Goal: Check status: Check status

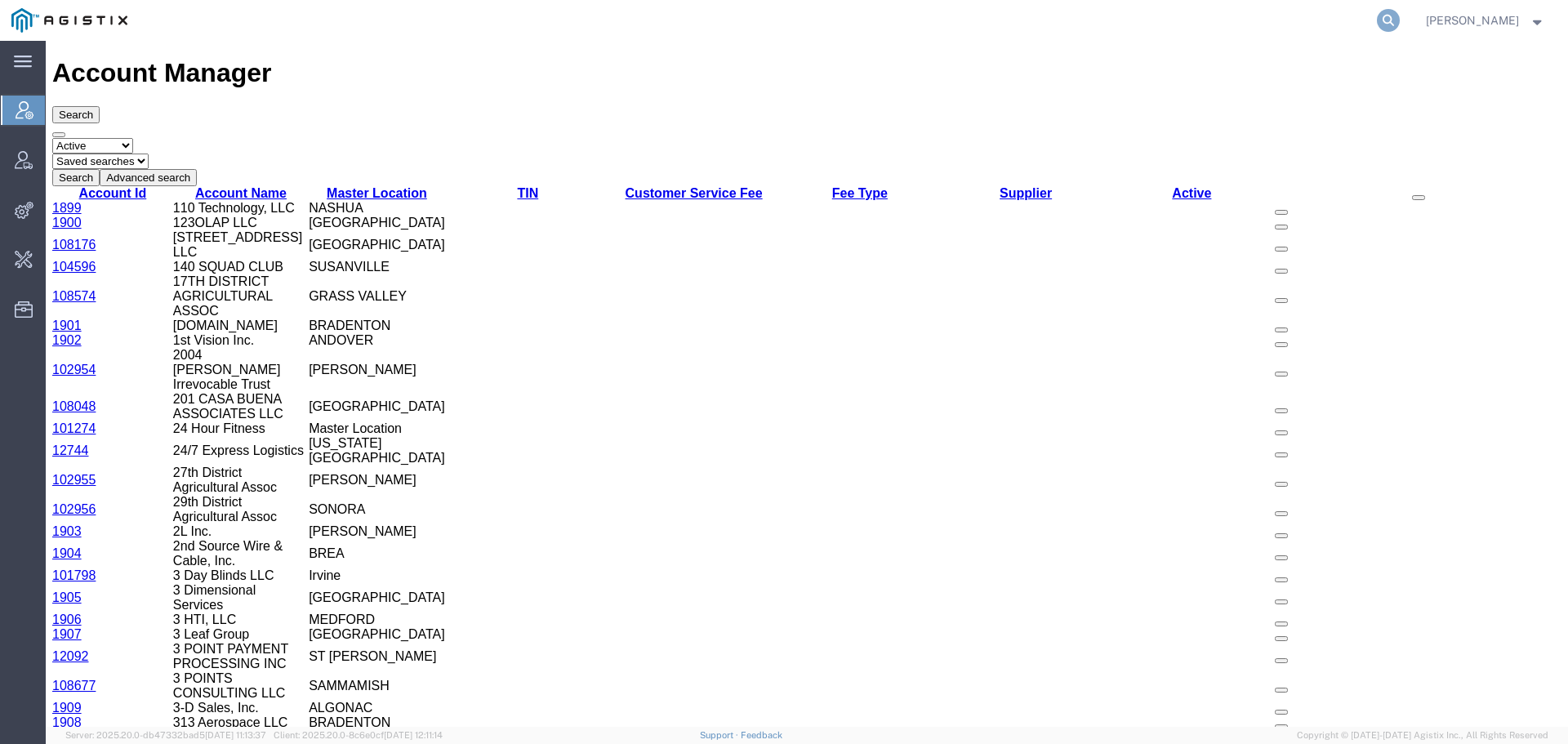
click at [1399, 21] on icon at bounding box center [1388, 20] width 23 height 23
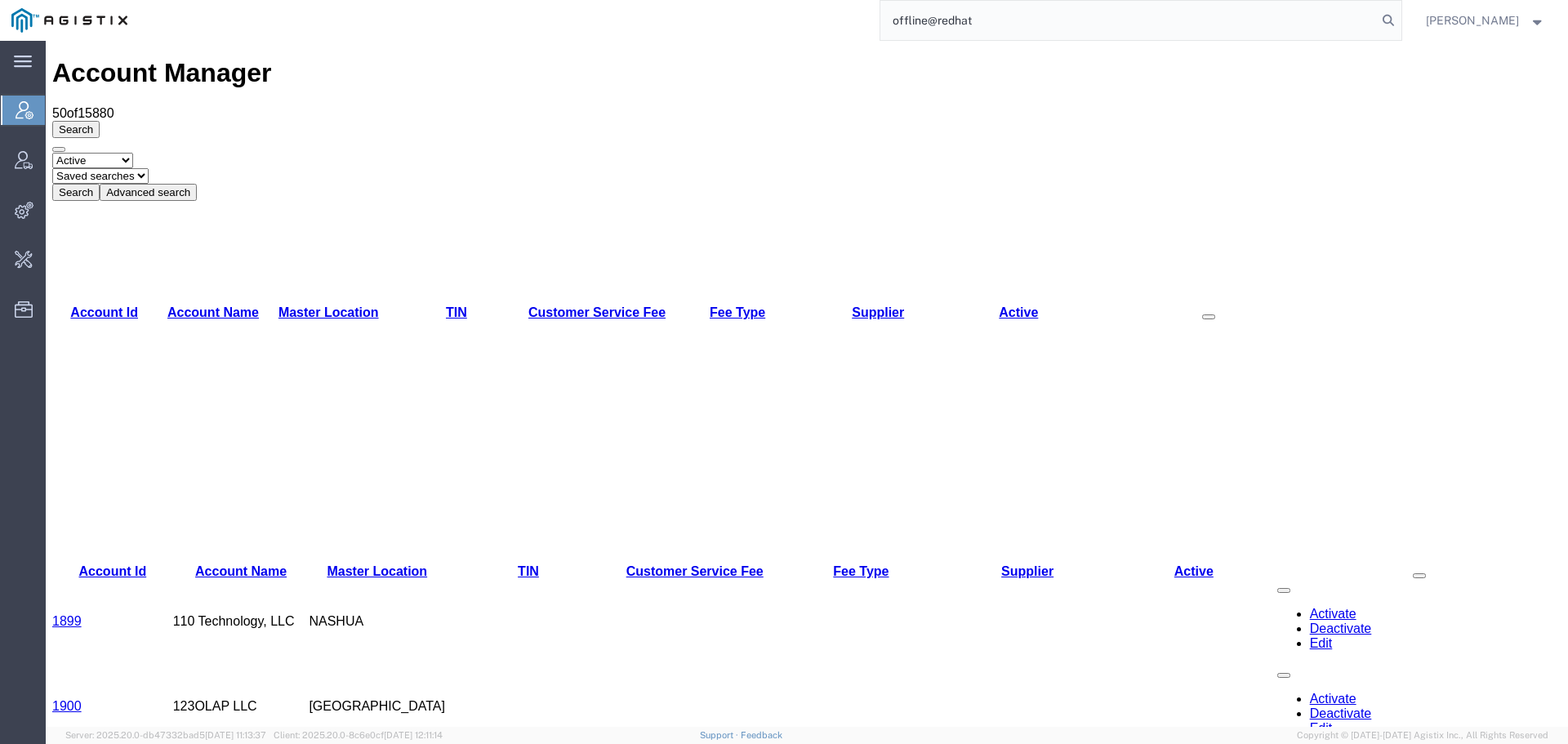
type input "offline@redhat"
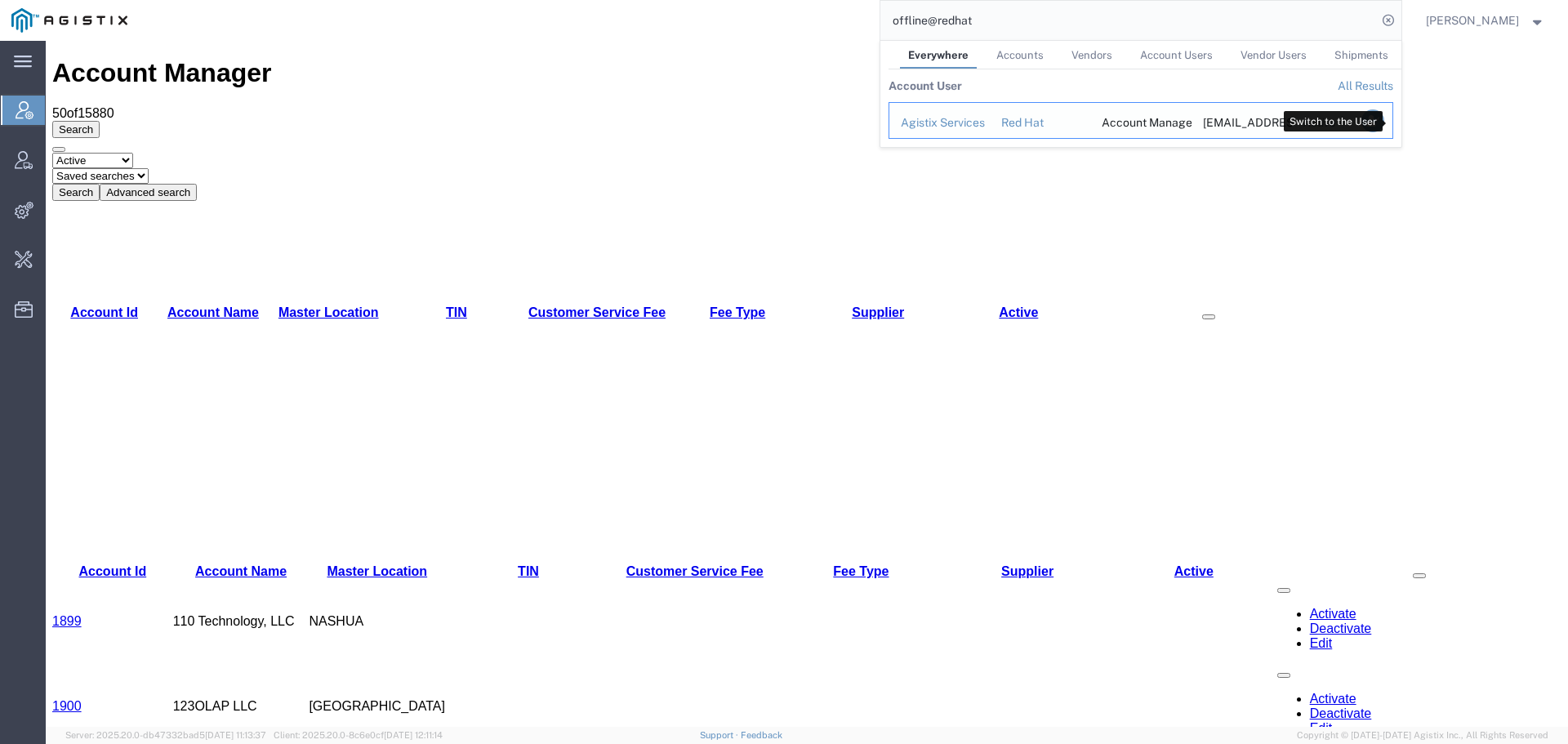
click at [1384, 121] on icon "Search Results" at bounding box center [1372, 121] width 23 height 23
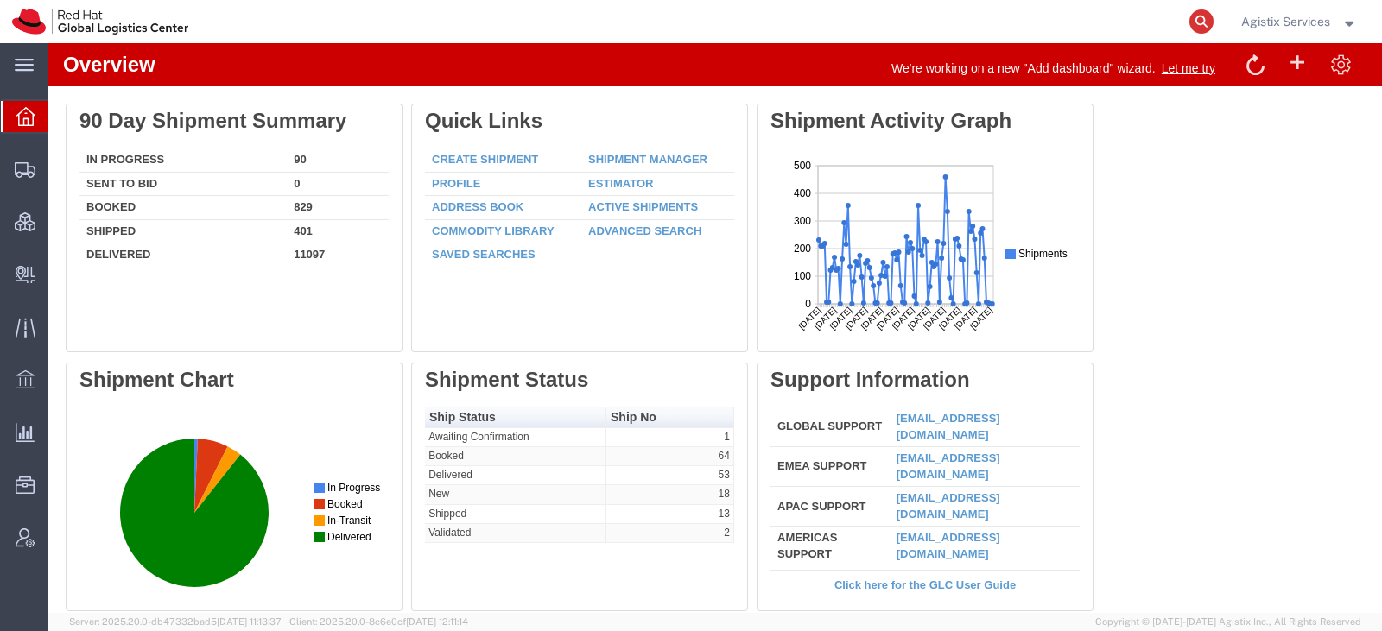
click at [1195, 17] on icon at bounding box center [1201, 21] width 24 height 24
click at [0, 0] on span "Shipment Manager" at bounding box center [0, 0] width 0 height 0
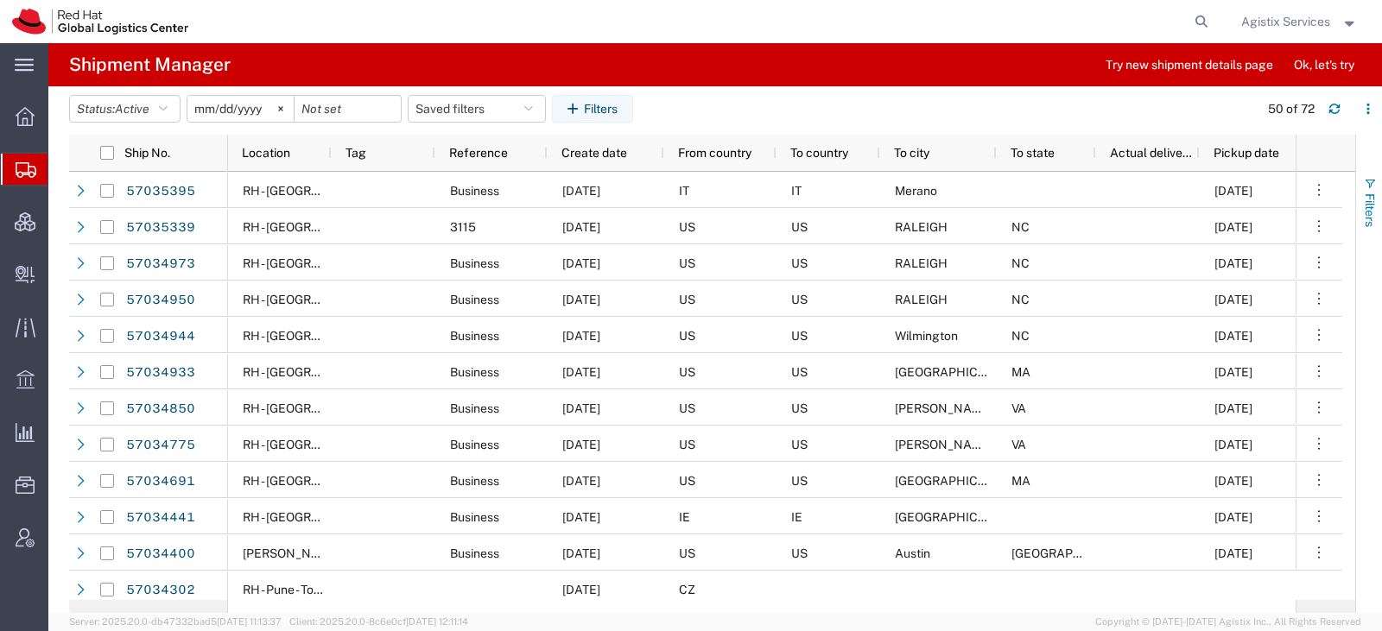
click at [1363, 218] on button "Filters" at bounding box center [1369, 201] width 26 height 93
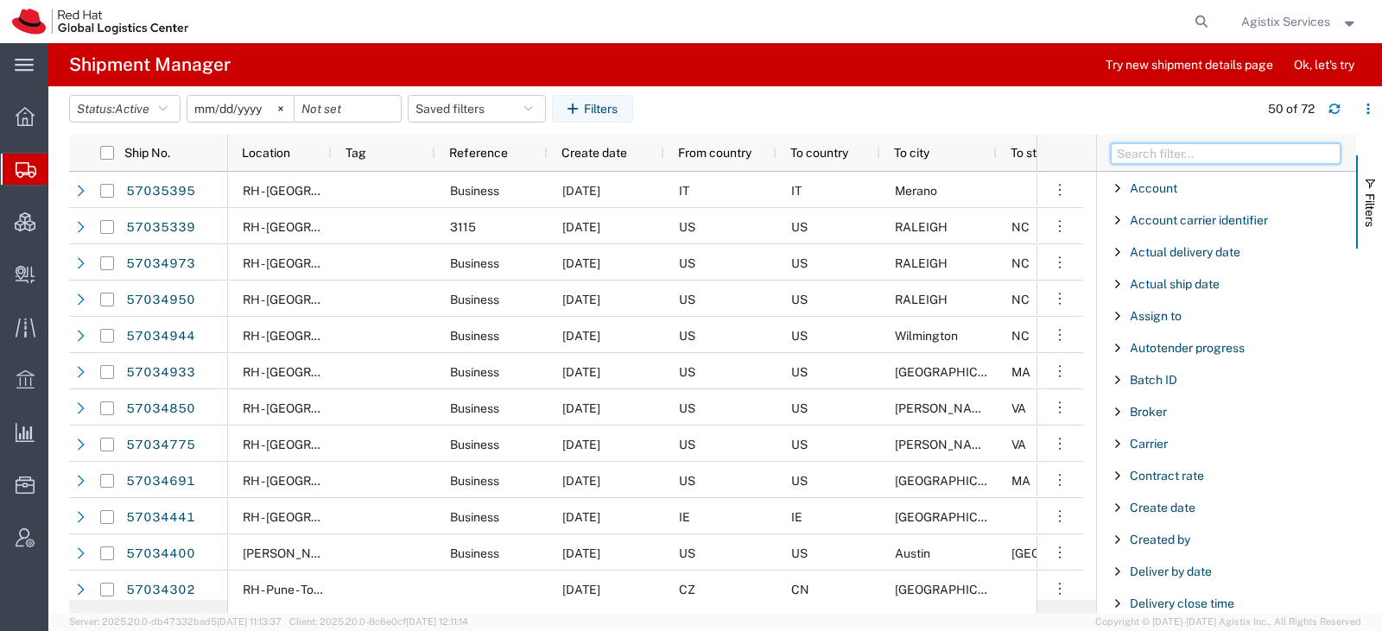
click at [1137, 157] on input "Filter Columns Input" at bounding box center [1226, 153] width 230 height 21
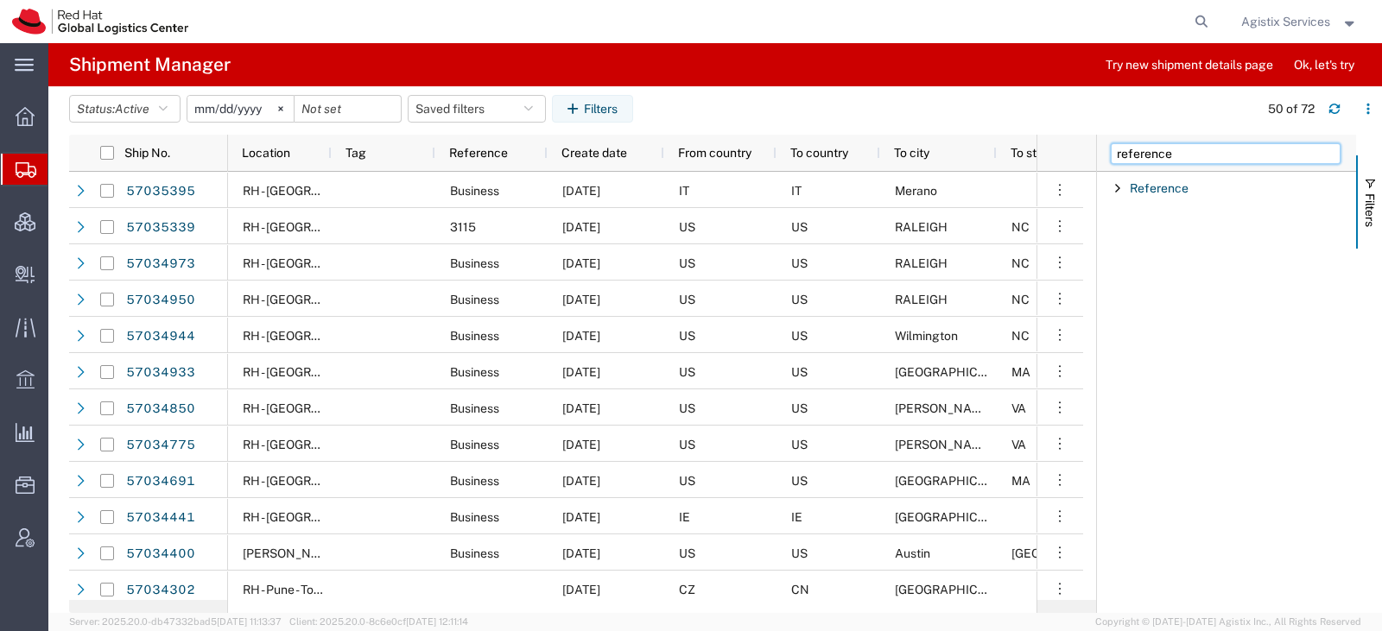
type input "reference"
click at [1113, 187] on div "Reference" at bounding box center [1226, 188] width 259 height 31
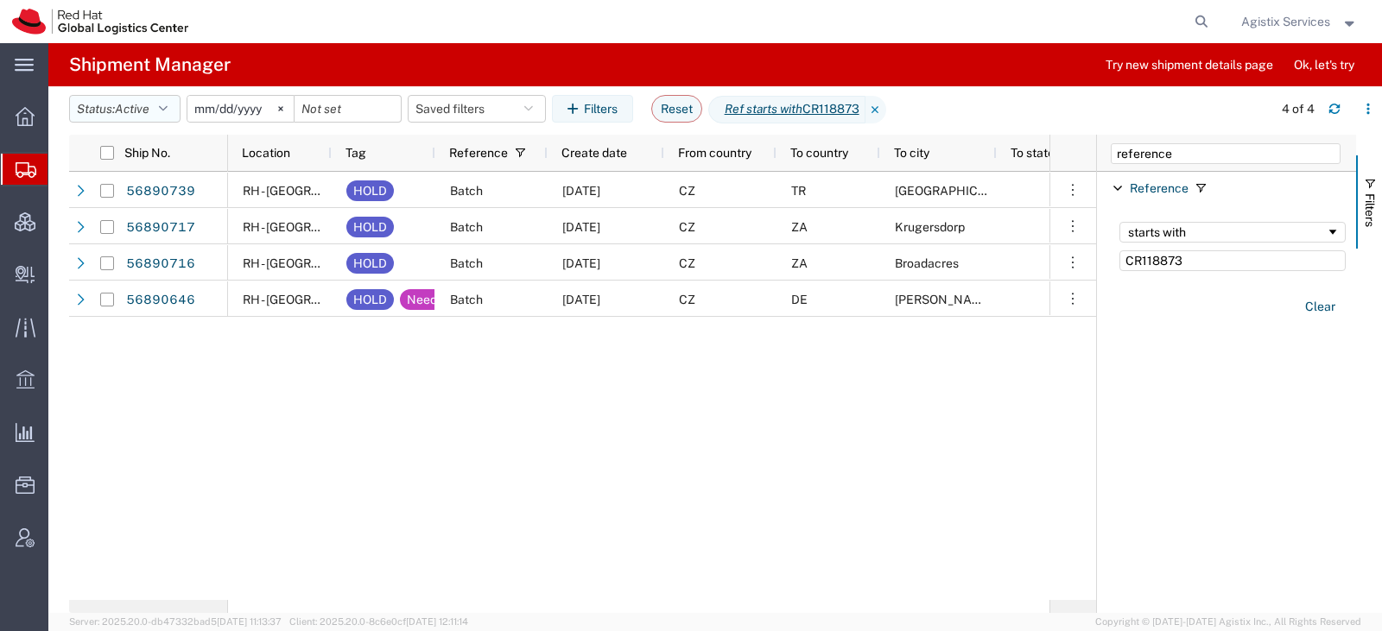
type input "CR118873"
click at [110, 108] on button "Status: Active" at bounding box center [124, 109] width 111 height 28
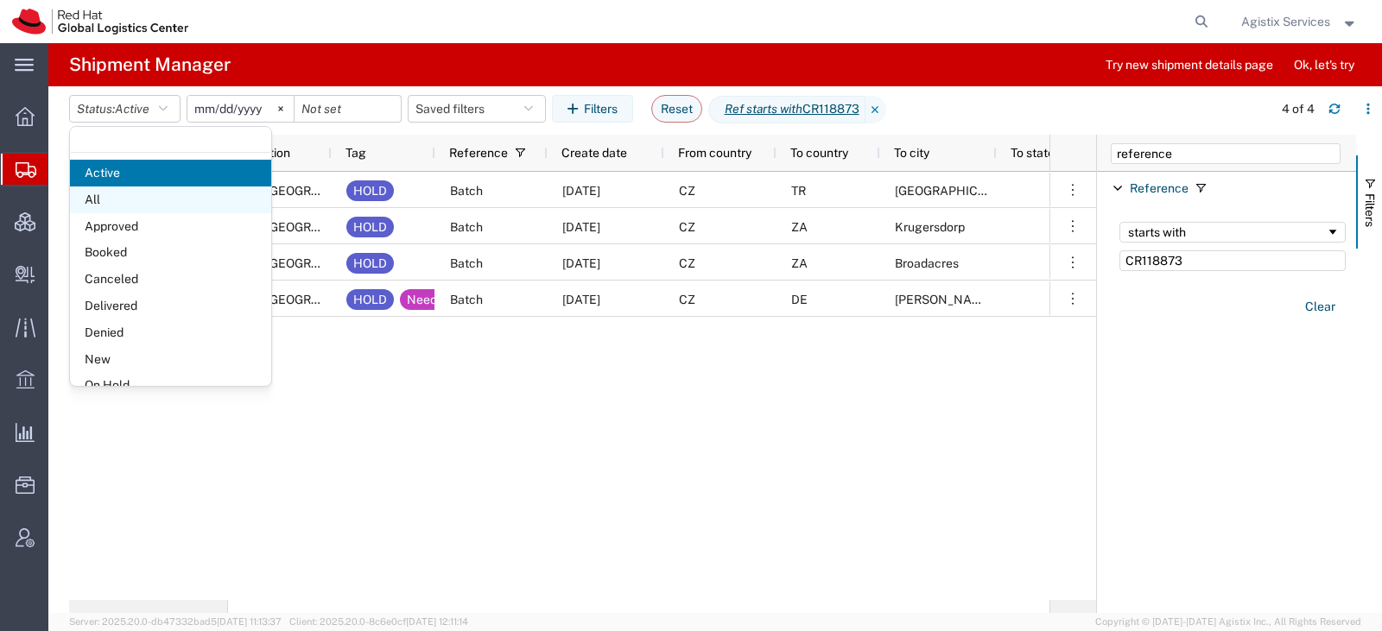
click at [126, 200] on span "All" at bounding box center [170, 200] width 201 height 27
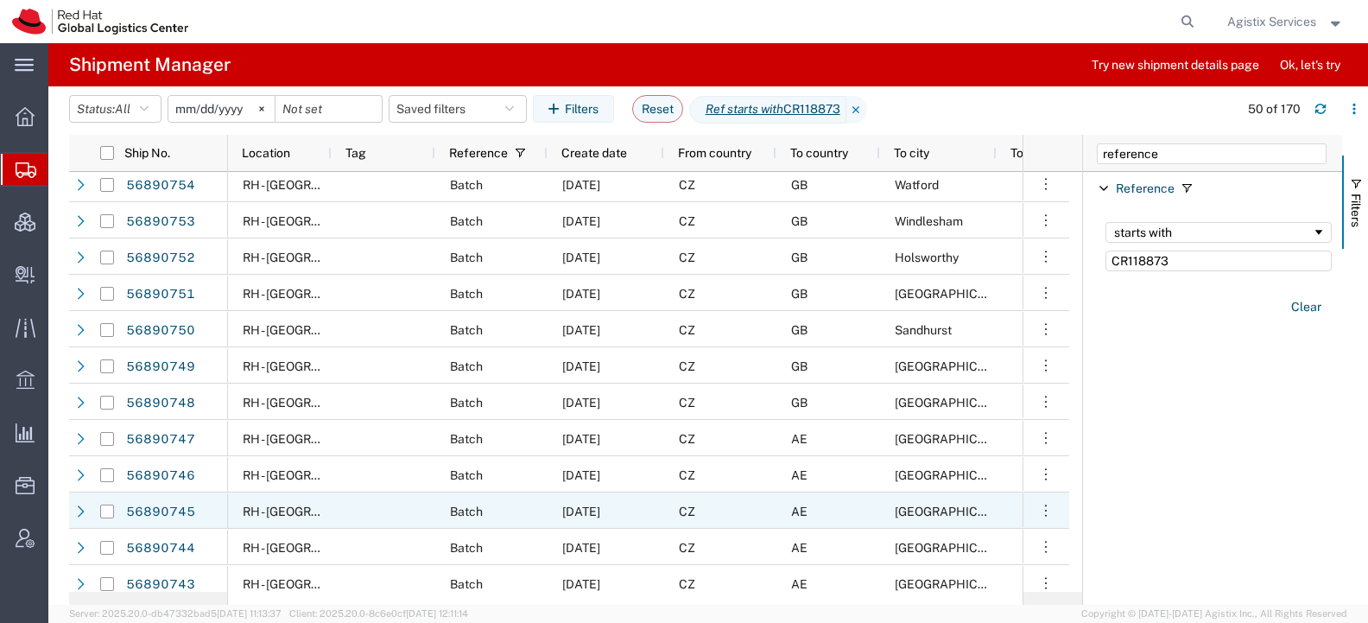
scroll to position [691, 0]
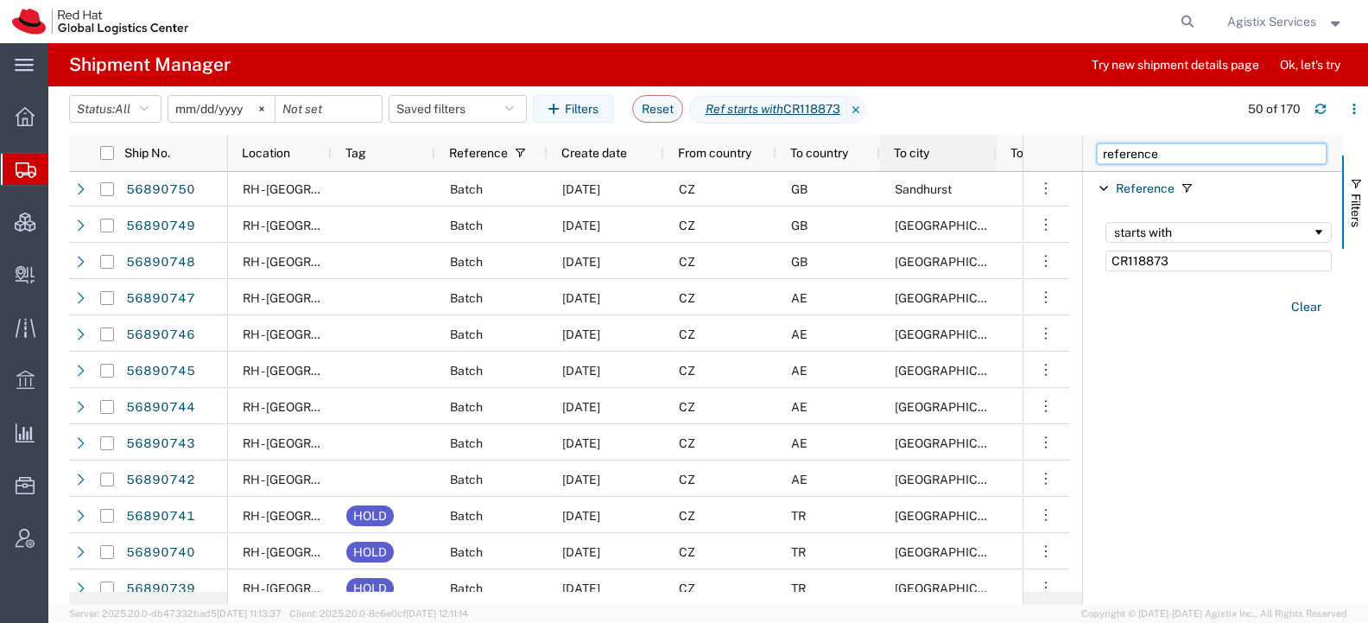
drag, startPoint x: 1165, startPoint y: 154, endPoint x: 900, endPoint y: 158, distance: 265.2
click at [901, 157] on div "Ship No. Location Tag Reference Create date From country To country To city To …" at bounding box center [718, 370] width 1299 height 470
type input "batch"
click at [1099, 193] on span "Filter List 1 Filters" at bounding box center [1104, 188] width 14 height 14
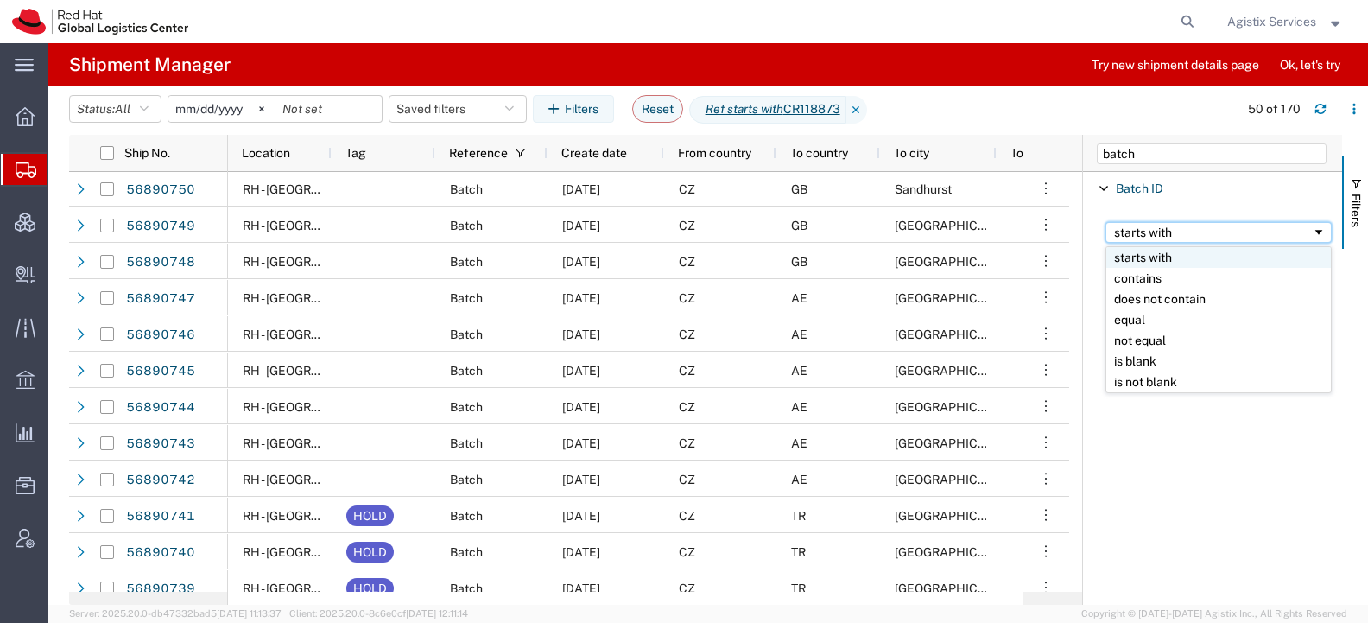
click at [1144, 233] on div "starts with" at bounding box center [1213, 232] width 198 height 14
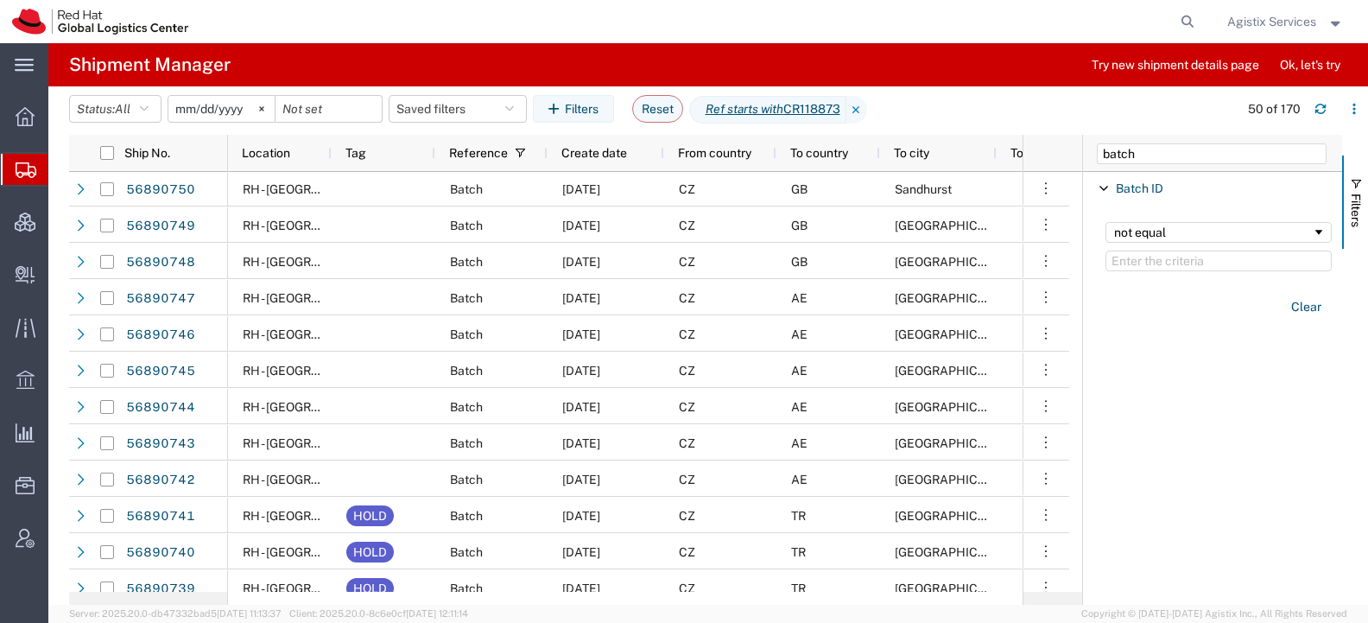
click at [1142, 274] on div "not equal" at bounding box center [1218, 247] width 247 height 70
click at [1139, 254] on input "Filter Value" at bounding box center [1218, 260] width 226 height 21
paste input "CR118873"
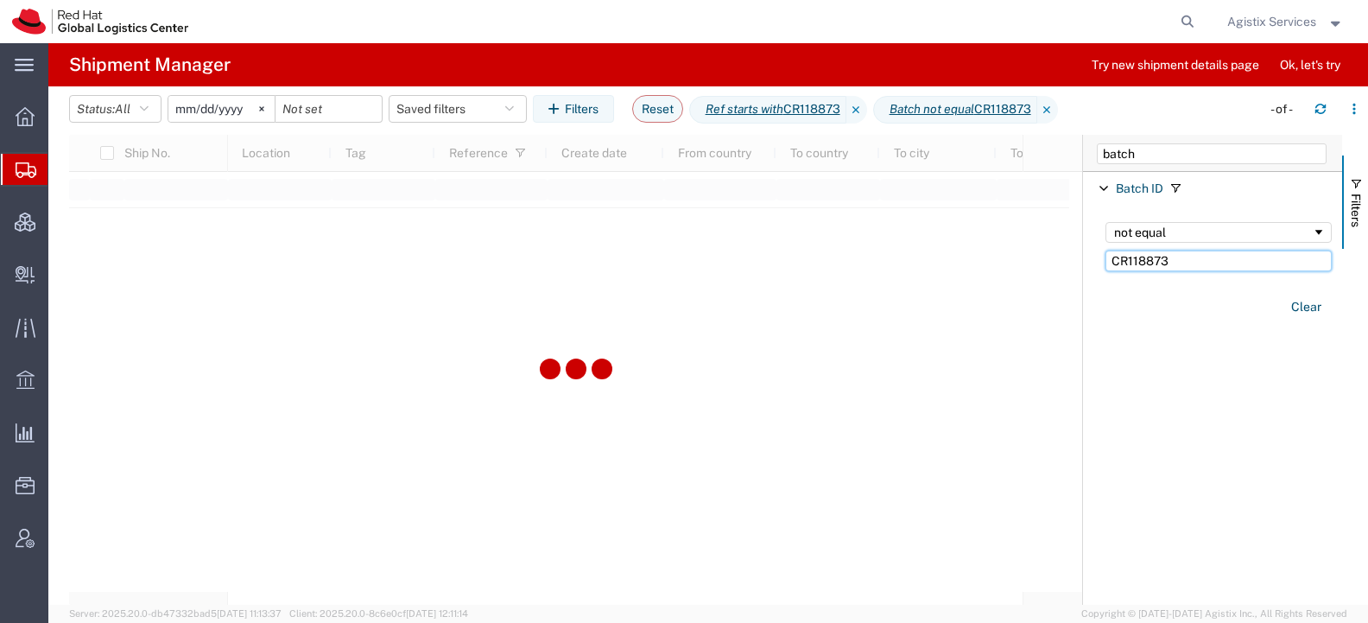
type input "CR118873"
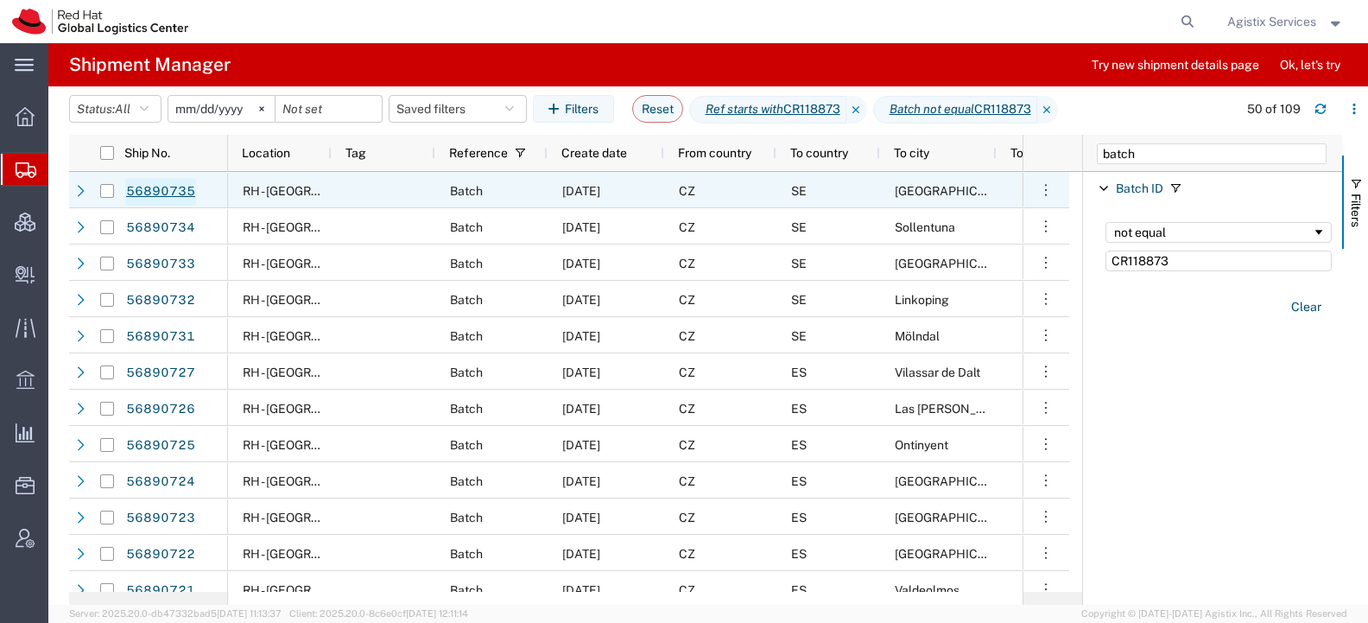
click at [145, 191] on link "56890735" at bounding box center [160, 192] width 71 height 28
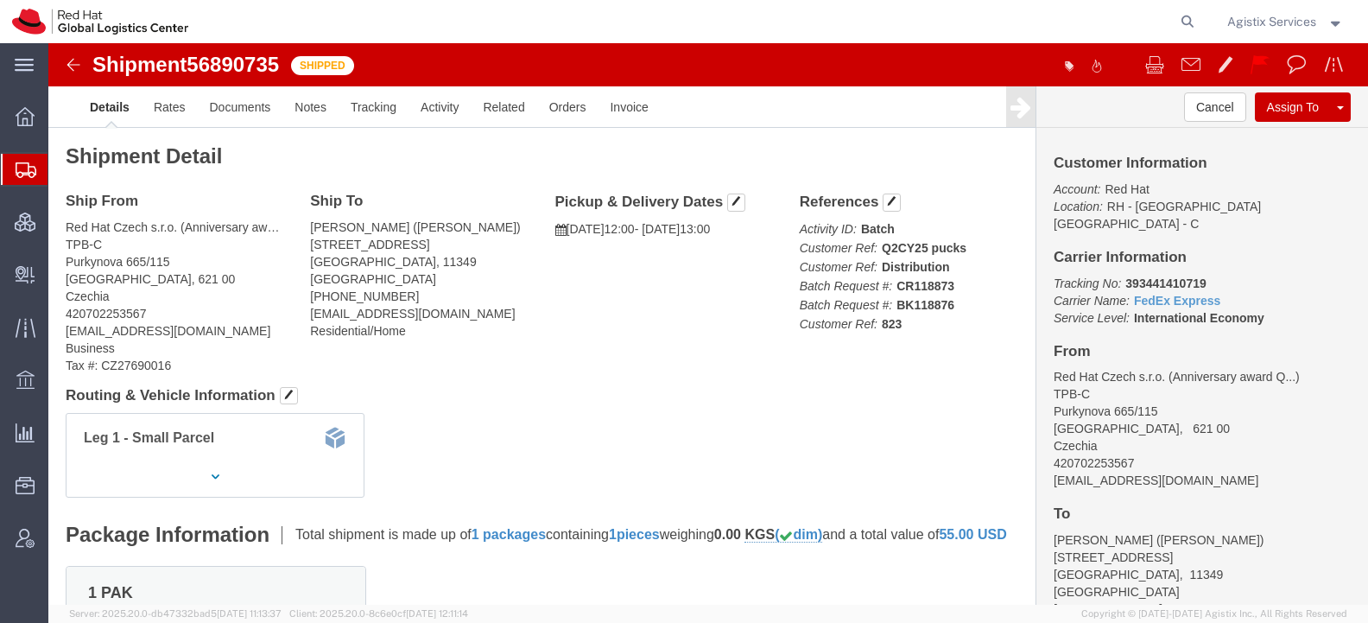
click img
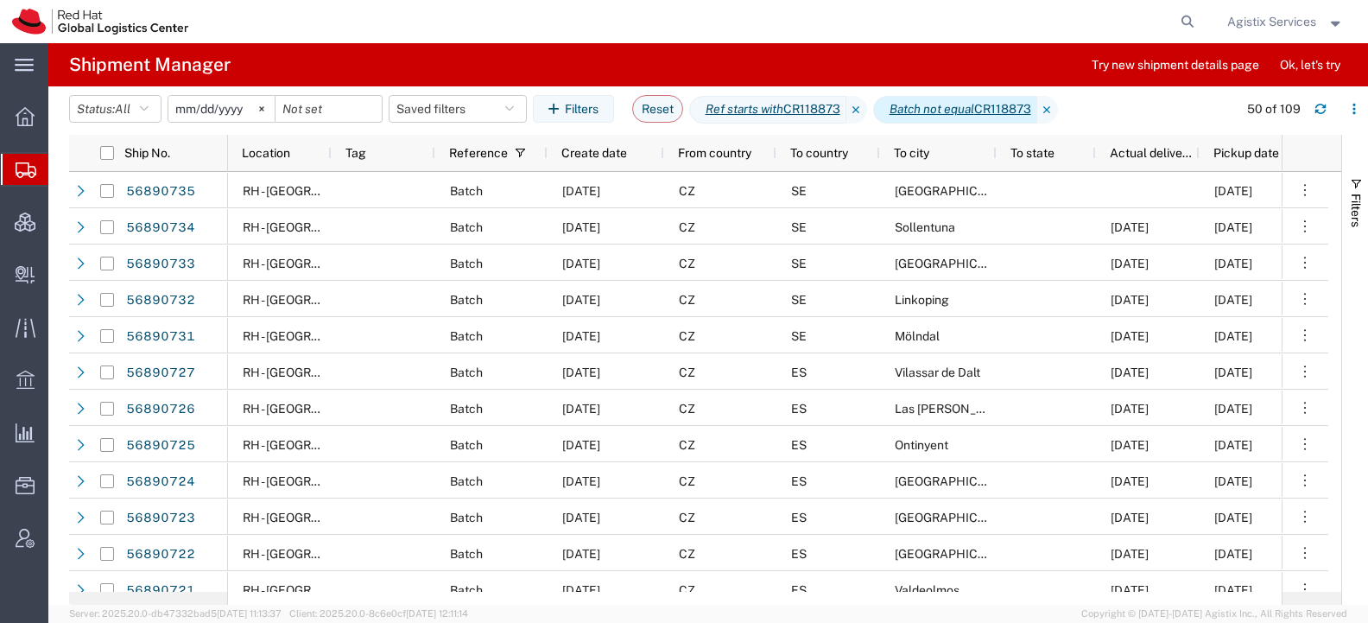
click at [1010, 103] on span "Batch not equal CR118873" at bounding box center [955, 110] width 164 height 28
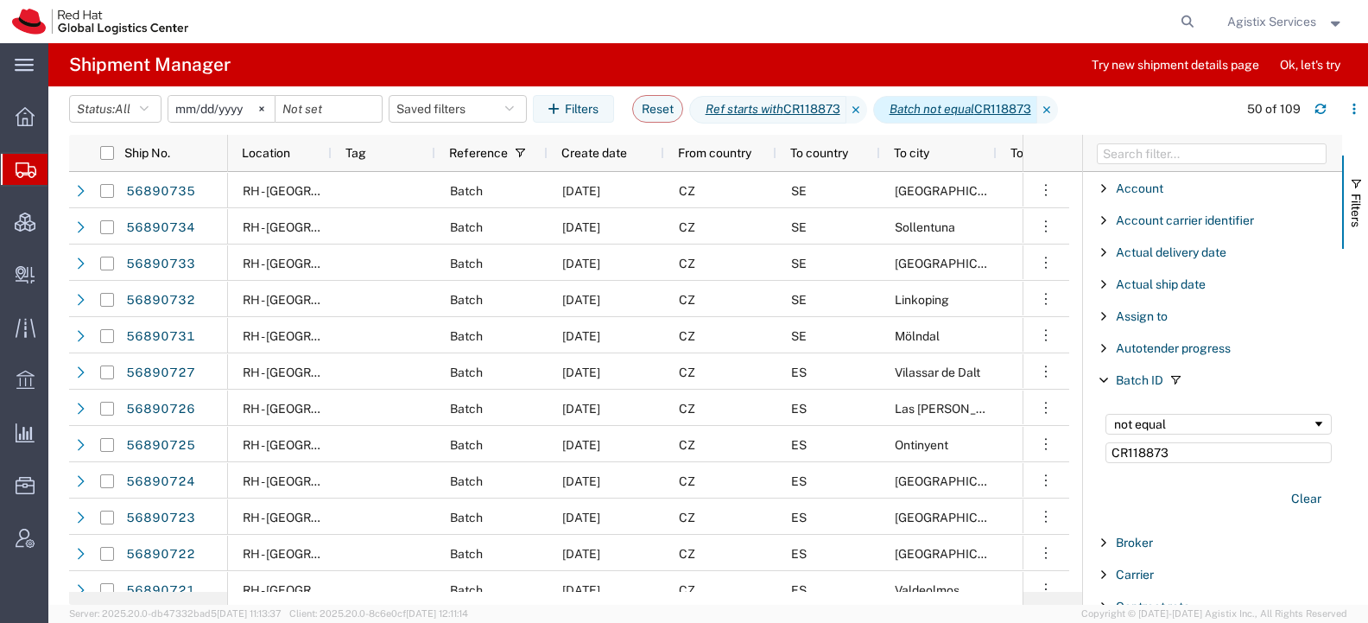
scroll to position [75, 0]
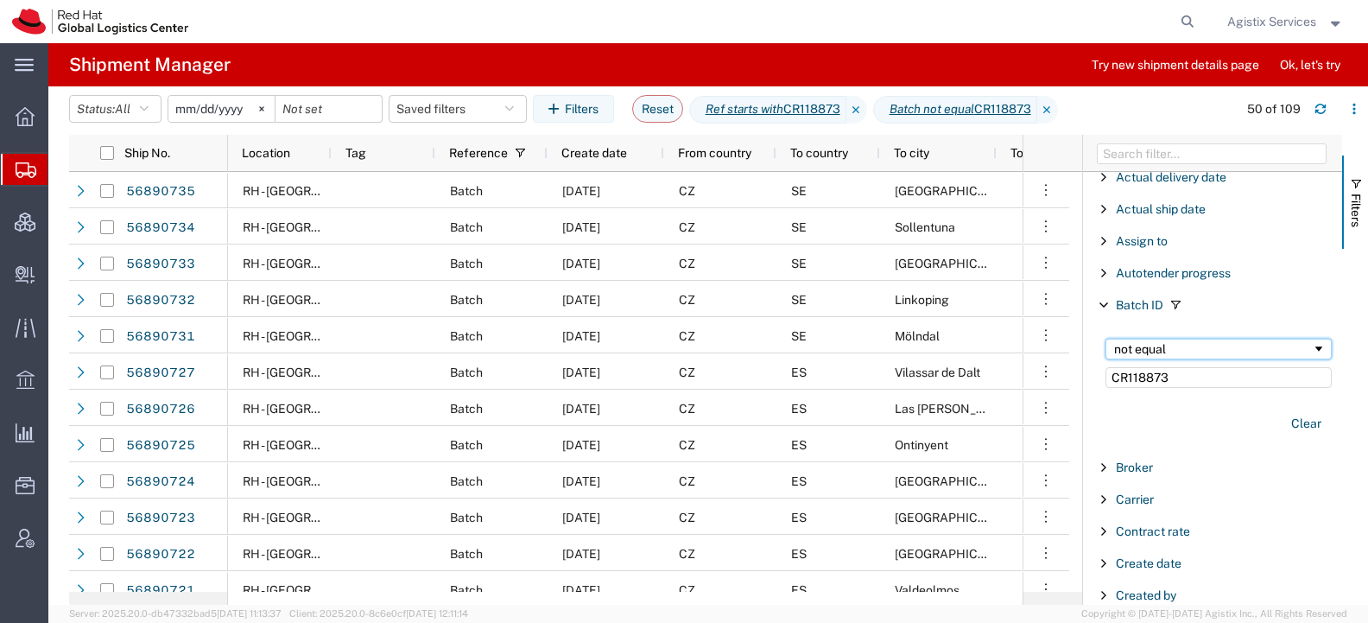
click at [1173, 351] on div "not equal" at bounding box center [1213, 349] width 198 height 14
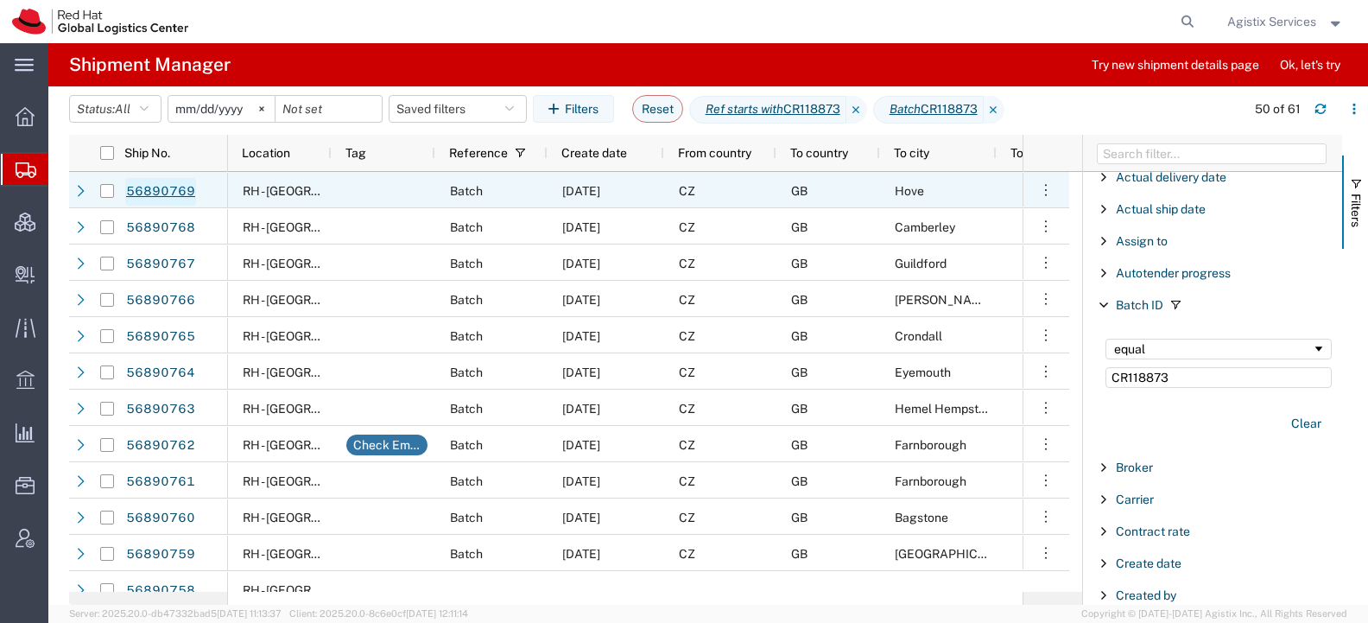
click at [150, 190] on link "56890769" at bounding box center [160, 192] width 71 height 28
